Goal: Navigation & Orientation: Find specific page/section

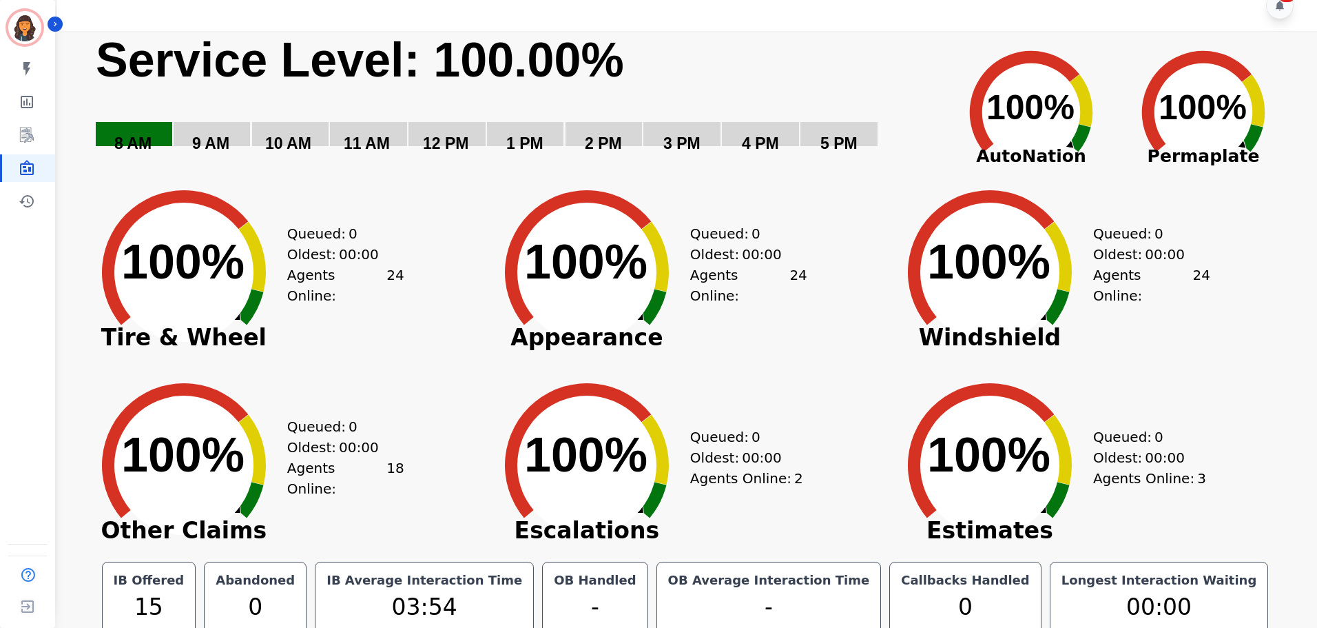
scroll to position [31, 0]
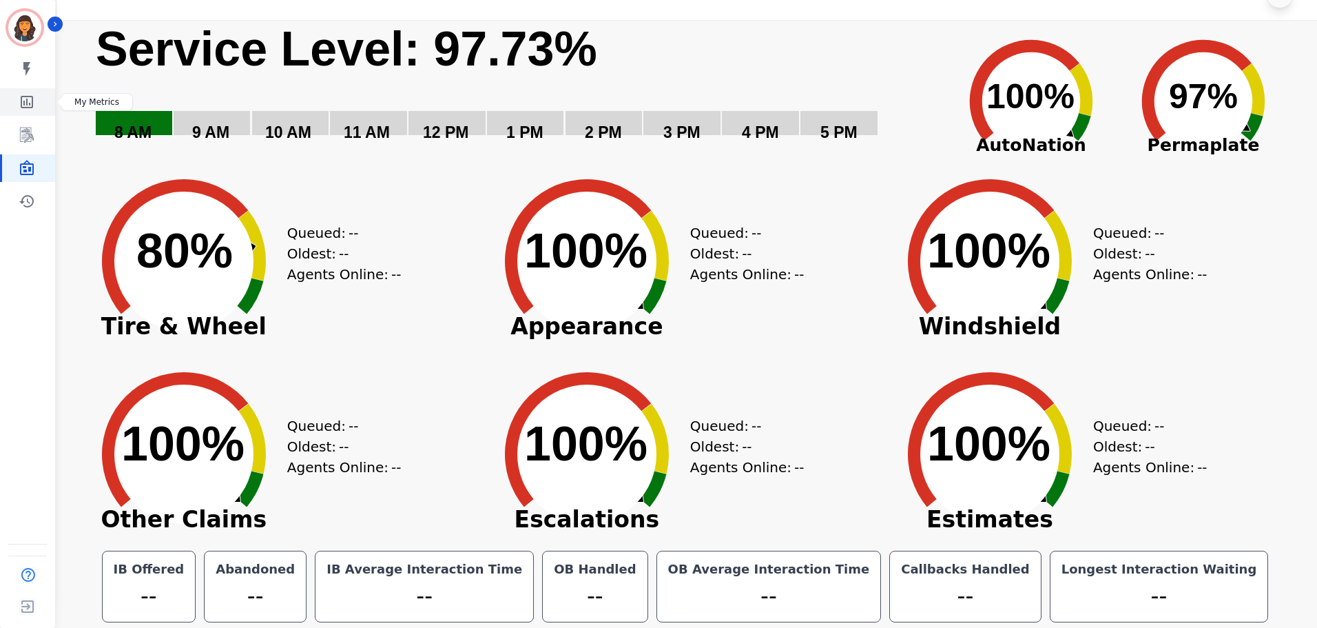
click at [21, 105] on icon "Sidebar" at bounding box center [27, 102] width 12 height 12
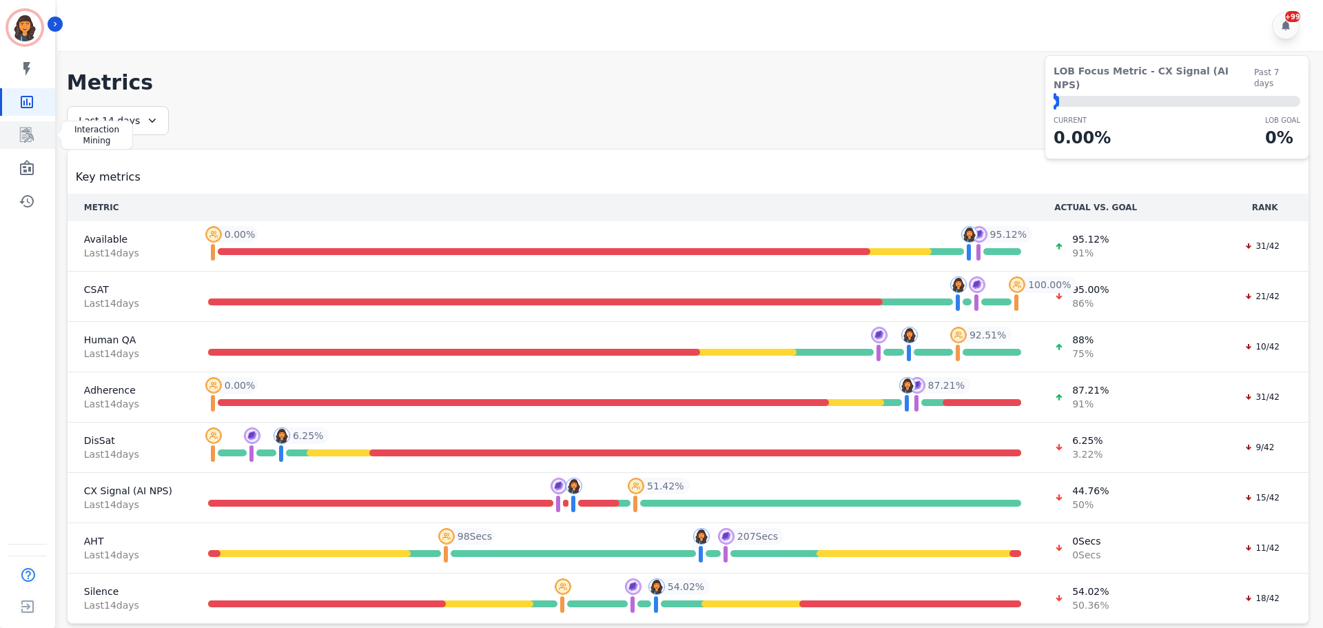
click at [29, 129] on icon "Sidebar" at bounding box center [27, 135] width 17 height 17
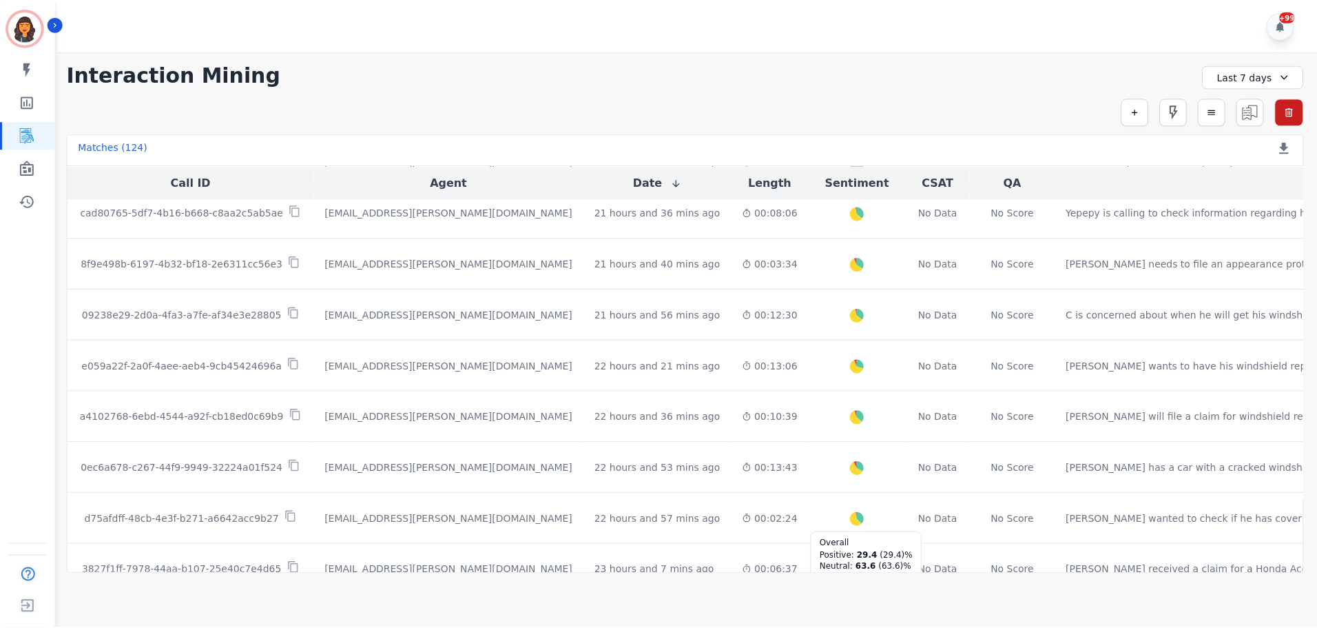
scroll to position [364, 0]
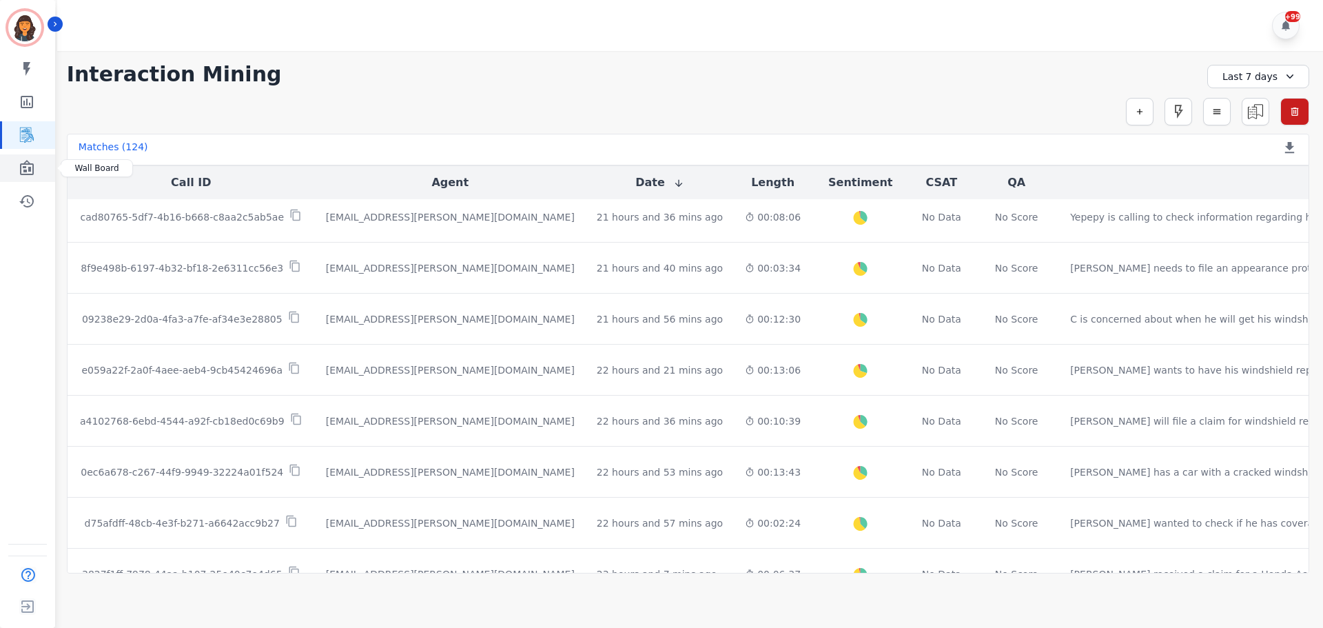
click at [31, 160] on icon "Sidebar" at bounding box center [27, 168] width 17 height 17
